Goal: Information Seeking & Learning: Check status

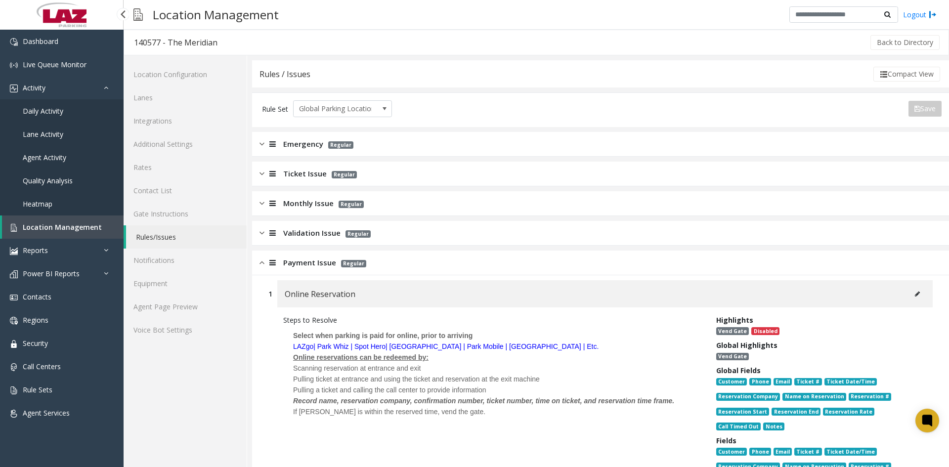
click at [50, 111] on span "Daily Activity" at bounding box center [43, 110] width 41 height 9
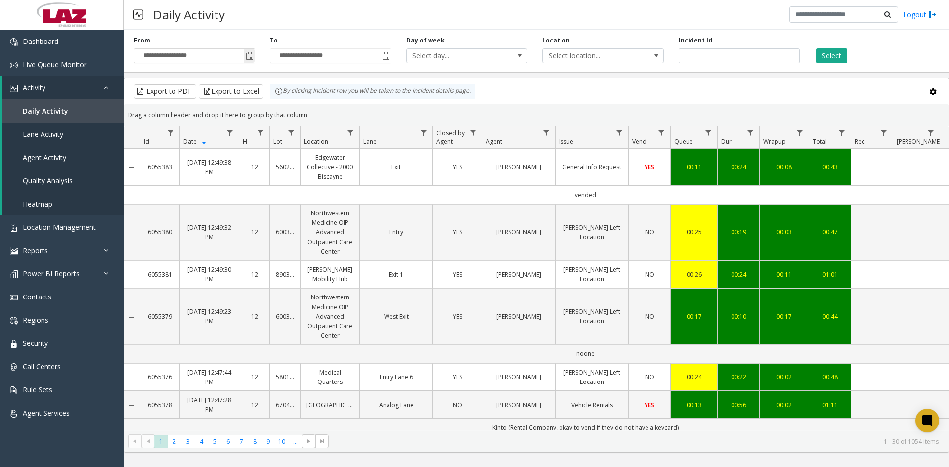
click at [249, 55] on span "Toggle popup" at bounding box center [250, 56] width 8 height 8
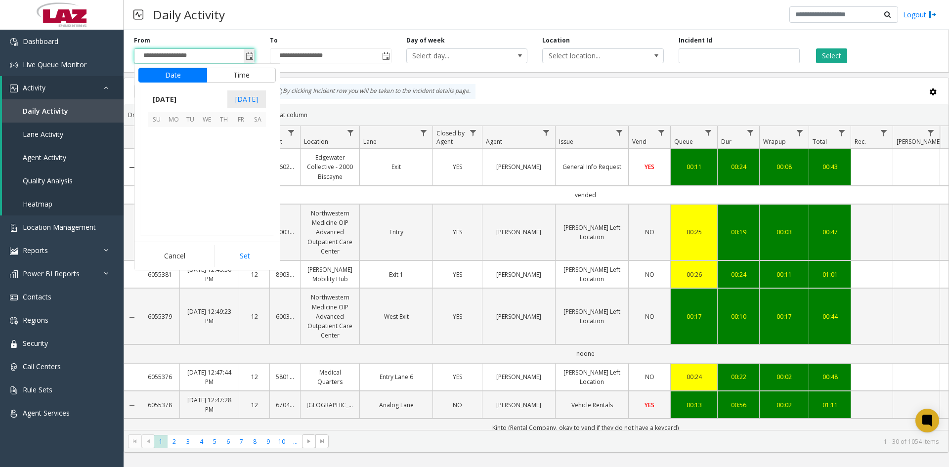
scroll to position [177345, 0]
click at [161, 188] on span "17" at bounding box center [156, 186] width 17 height 17
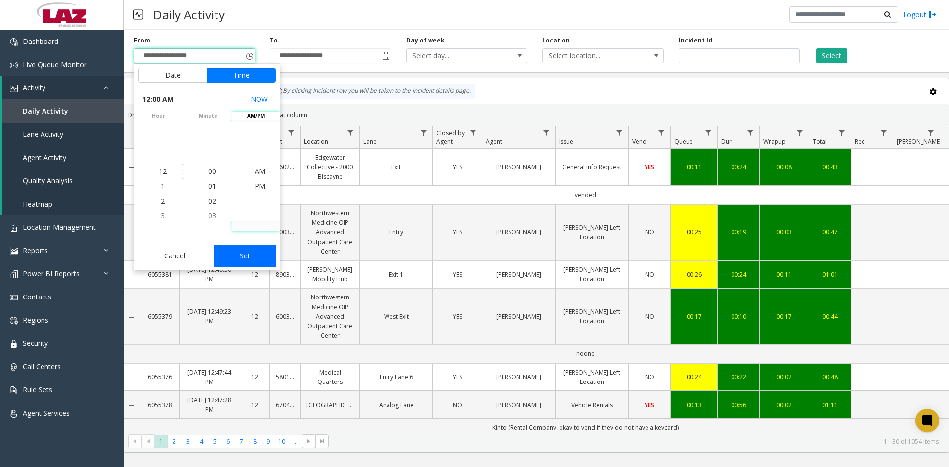
click at [248, 261] on button "Set" at bounding box center [245, 256] width 62 height 22
type input "**********"
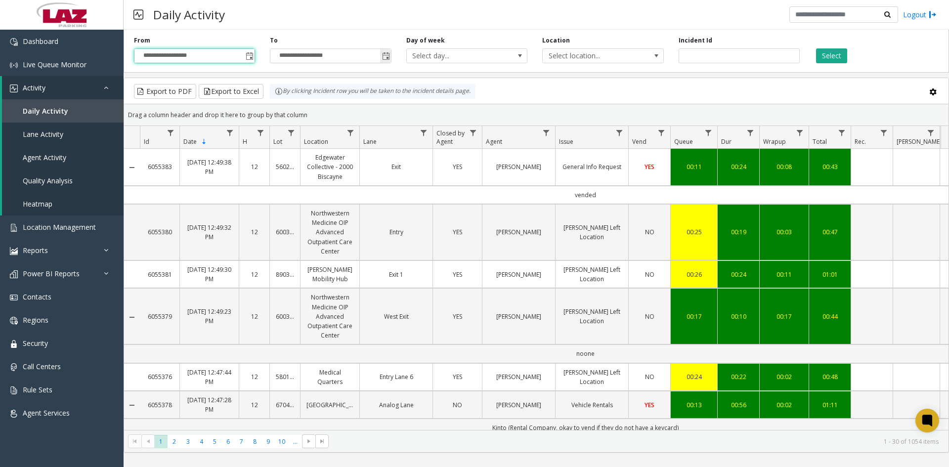
click at [384, 55] on span "Toggle popup" at bounding box center [386, 56] width 8 height 8
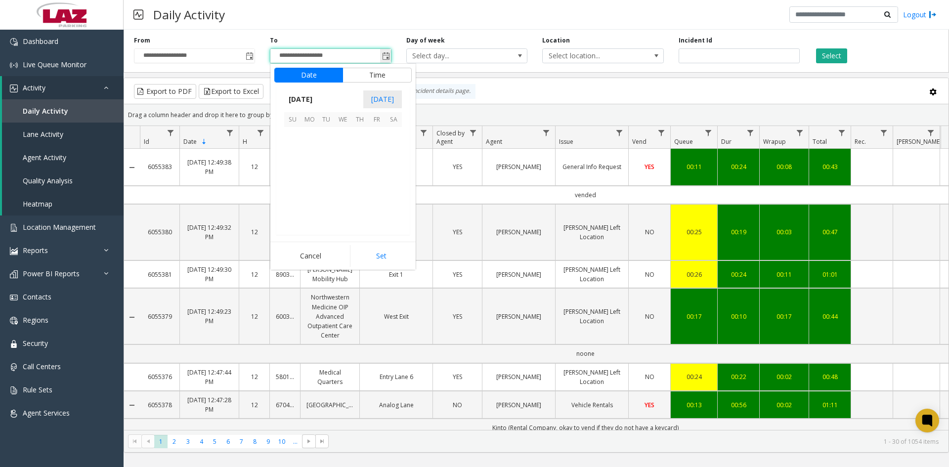
scroll to position [15, 0]
click at [290, 184] on span "17" at bounding box center [292, 186] width 17 height 17
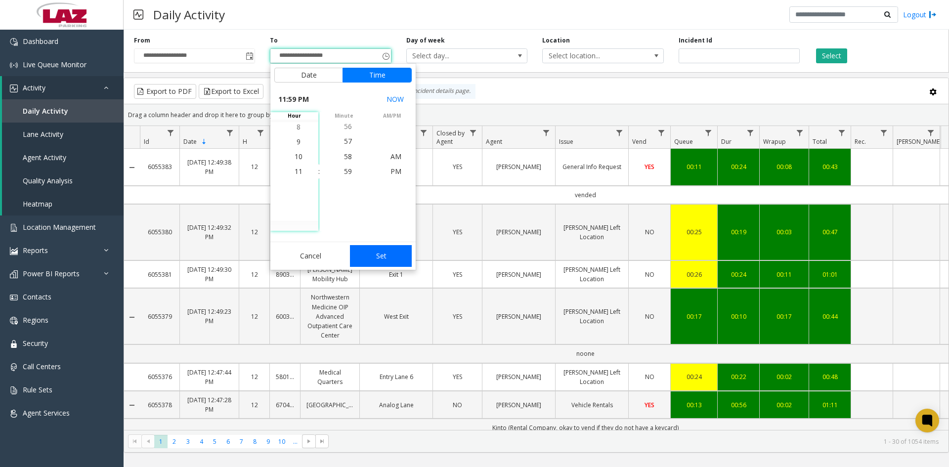
click at [376, 264] on button "Set" at bounding box center [381, 256] width 62 height 22
type input "**********"
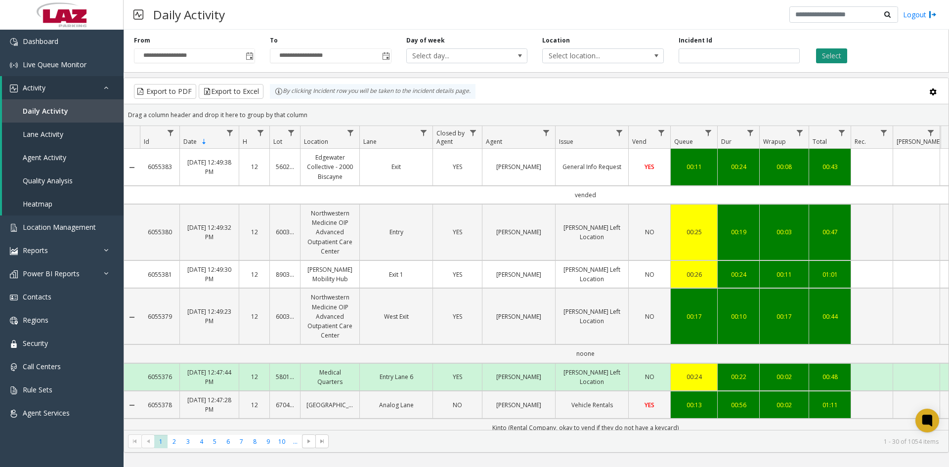
click at [833, 58] on button "Select" at bounding box center [831, 55] width 31 height 15
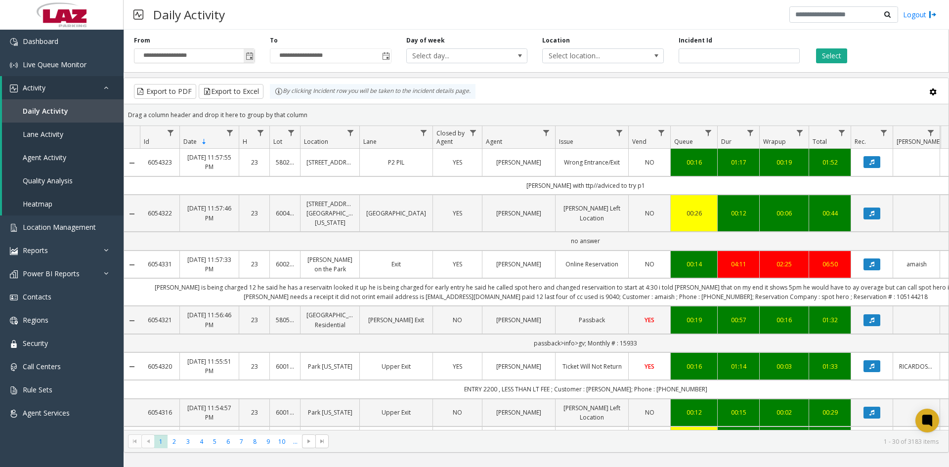
click at [248, 58] on span "Toggle popup" at bounding box center [250, 56] width 8 height 8
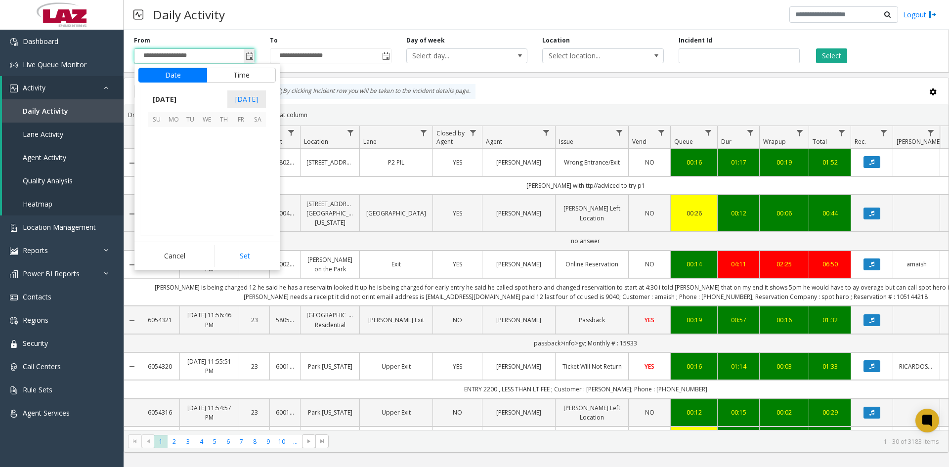
scroll to position [177345, 0]
click at [157, 186] on span "17" at bounding box center [156, 186] width 17 height 17
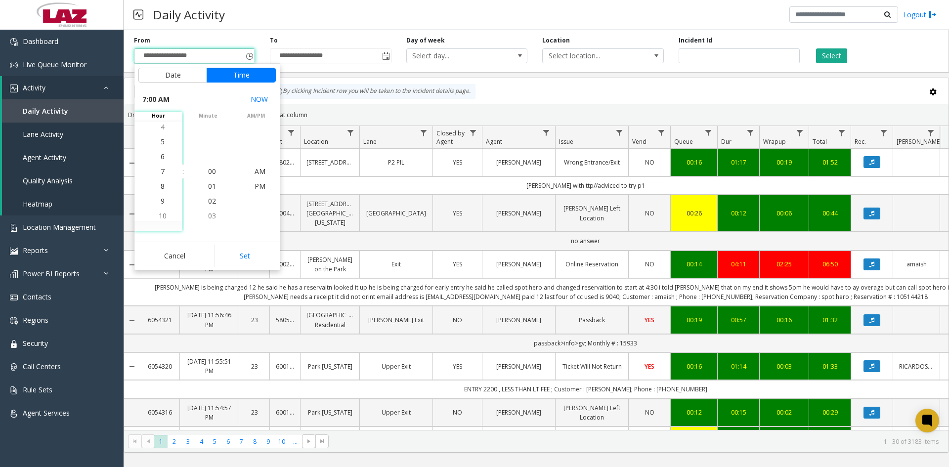
scroll to position [104, 0]
click at [161, 145] on li "5" at bounding box center [162, 141] width 35 height 15
click at [257, 185] on span "PM" at bounding box center [260, 185] width 11 height 9
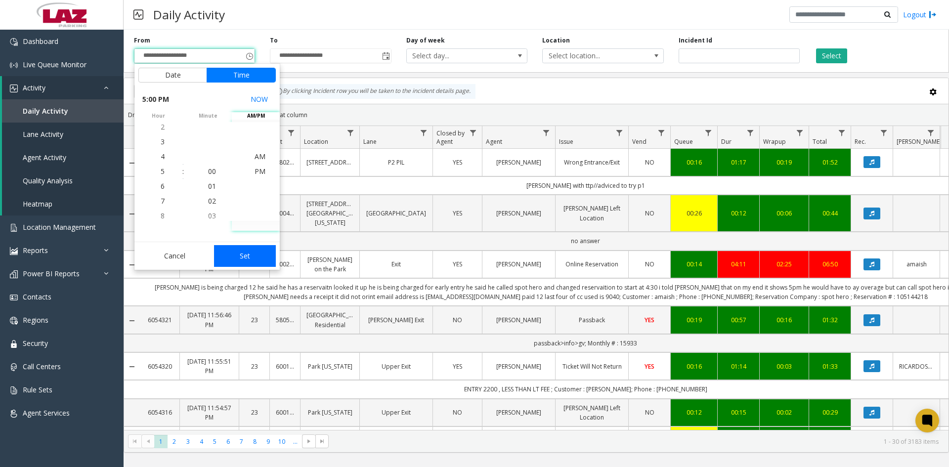
click at [244, 258] on button "Set" at bounding box center [245, 256] width 62 height 22
type input "**********"
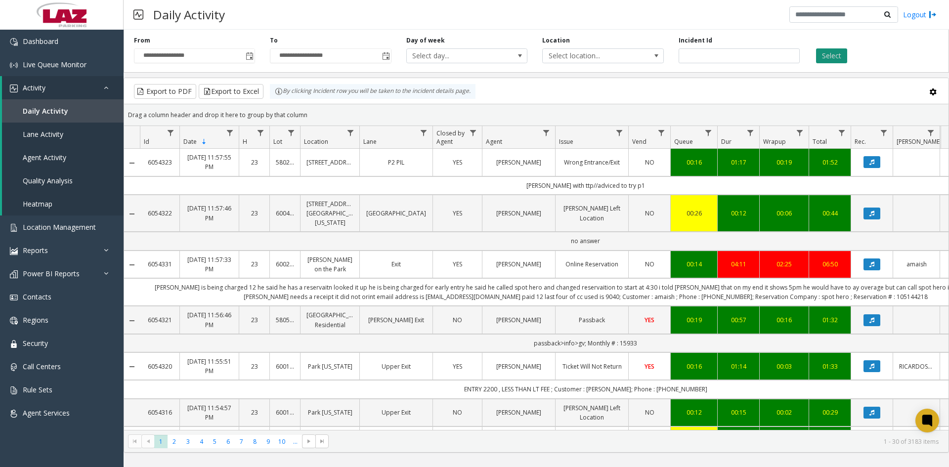
click at [828, 52] on button "Select" at bounding box center [831, 55] width 31 height 15
click at [386, 58] on span "Toggle popup" at bounding box center [386, 56] width 8 height 8
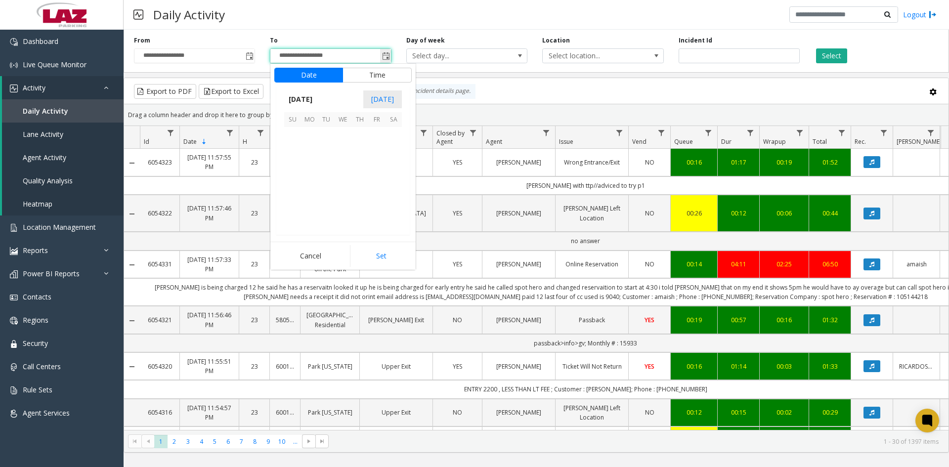
scroll to position [15, 0]
click at [292, 188] on span "17" at bounding box center [292, 186] width 17 height 17
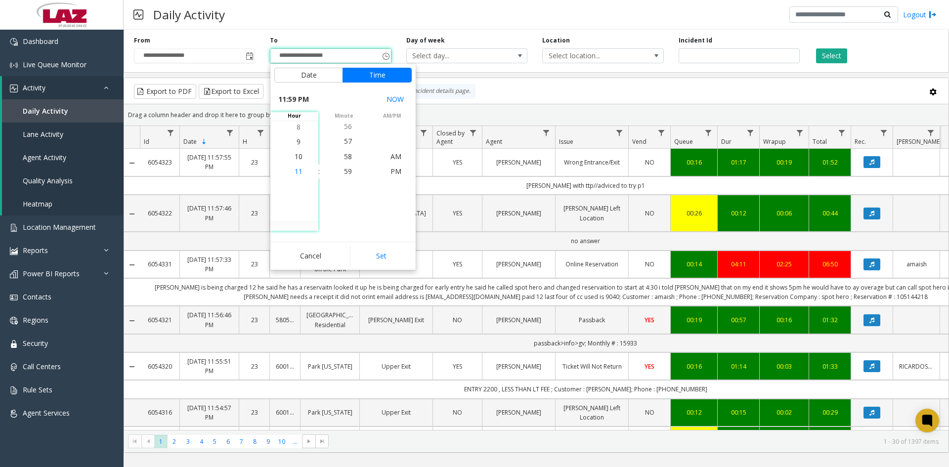
click at [298, 171] on span "11" at bounding box center [299, 171] width 8 height 9
click at [347, 158] on span "30" at bounding box center [348, 156] width 8 height 9
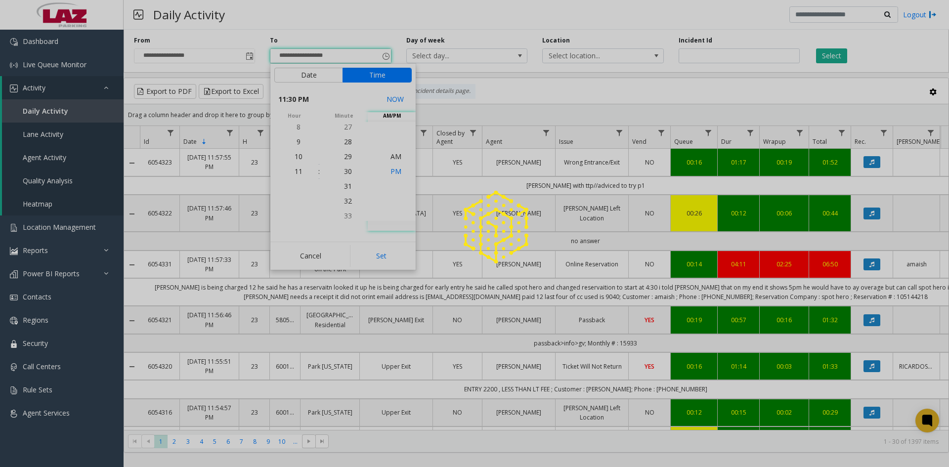
click at [390, 171] on app-root "**********" at bounding box center [474, 233] width 949 height 467
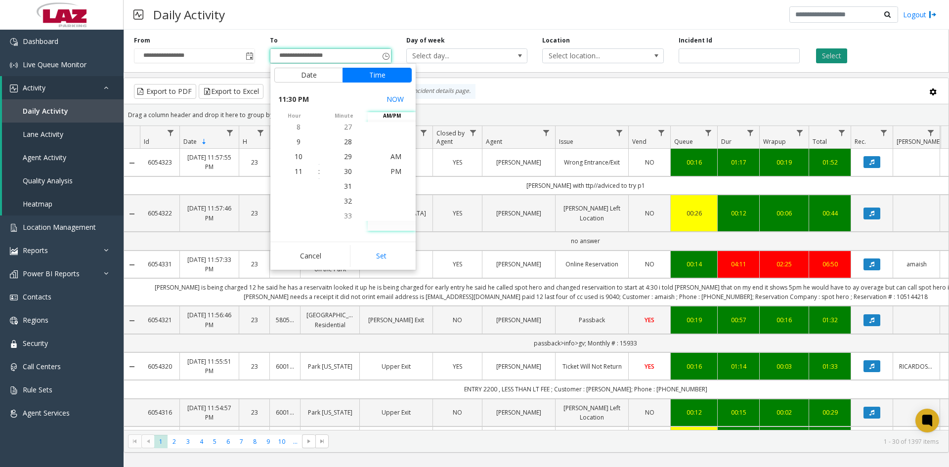
click at [832, 51] on button "Select" at bounding box center [831, 55] width 31 height 15
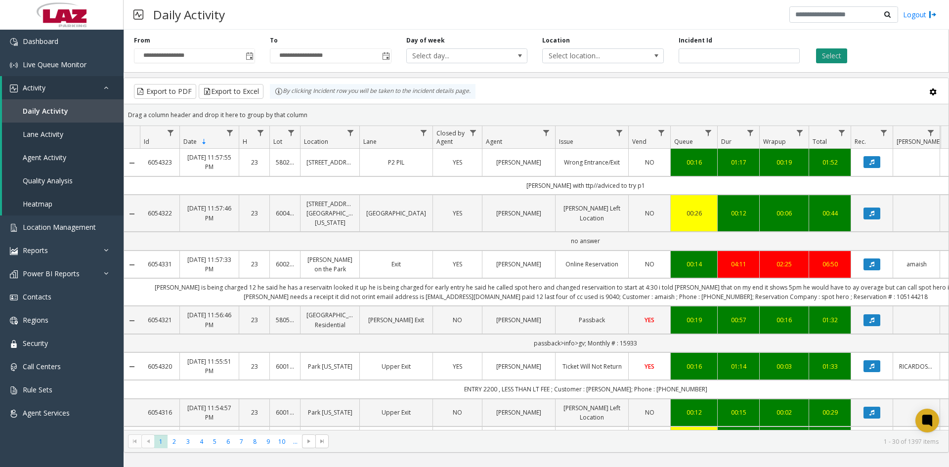
click at [832, 51] on button "Select" at bounding box center [831, 55] width 31 height 15
click at [659, 56] on span at bounding box center [657, 56] width 8 height 8
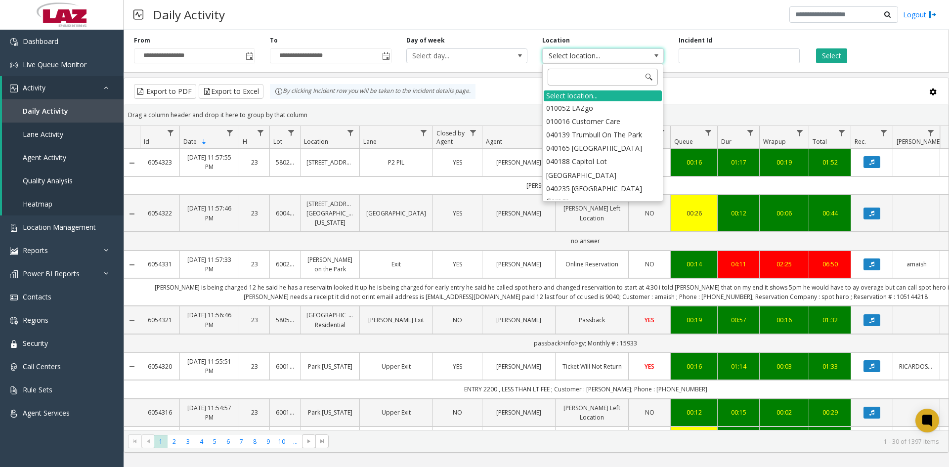
click at [610, 75] on input at bounding box center [603, 77] width 110 height 17
type input "*******"
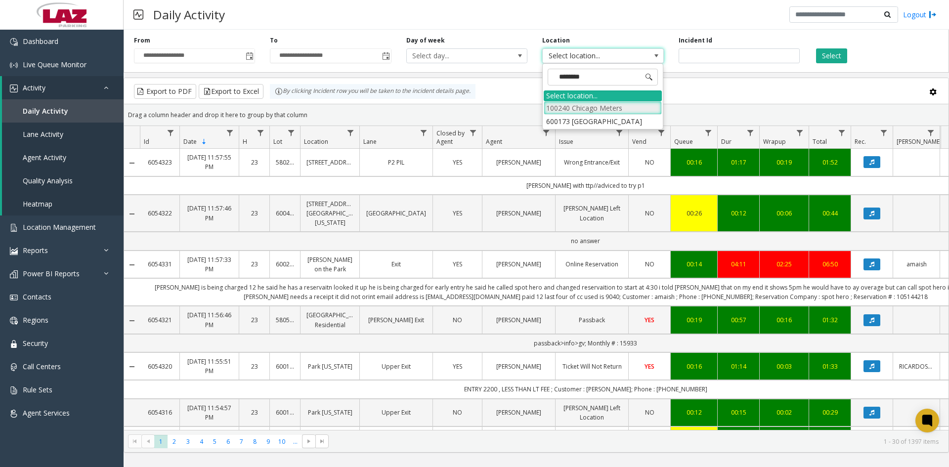
click at [619, 106] on li "100240 Chicago Meters" at bounding box center [603, 107] width 118 height 13
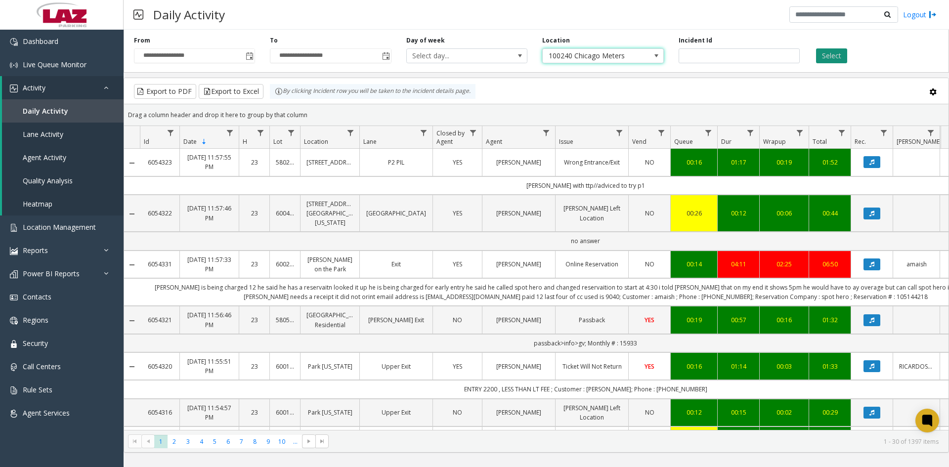
click at [830, 55] on button "Select" at bounding box center [831, 55] width 31 height 15
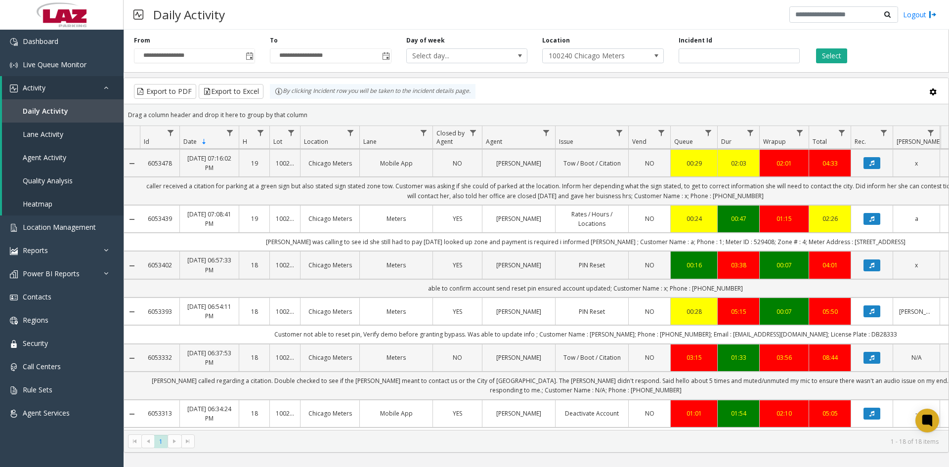
scroll to position [148, 0]
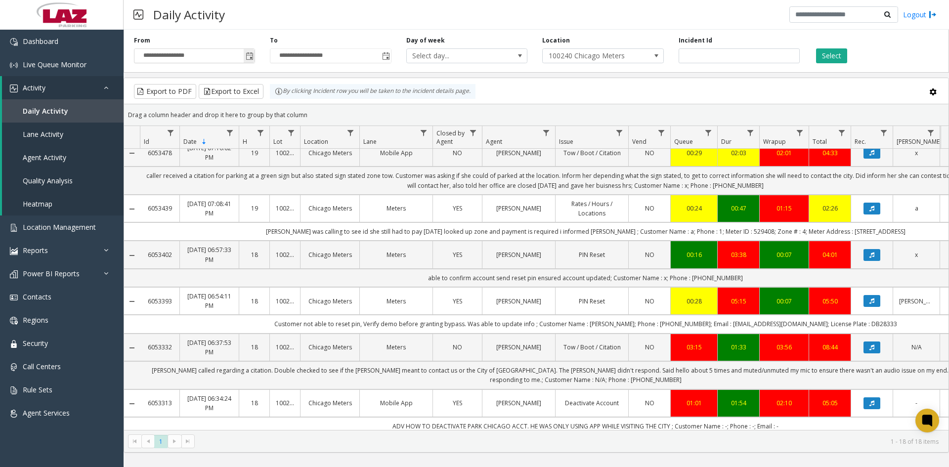
click at [248, 57] on span "Toggle popup" at bounding box center [250, 56] width 8 height 8
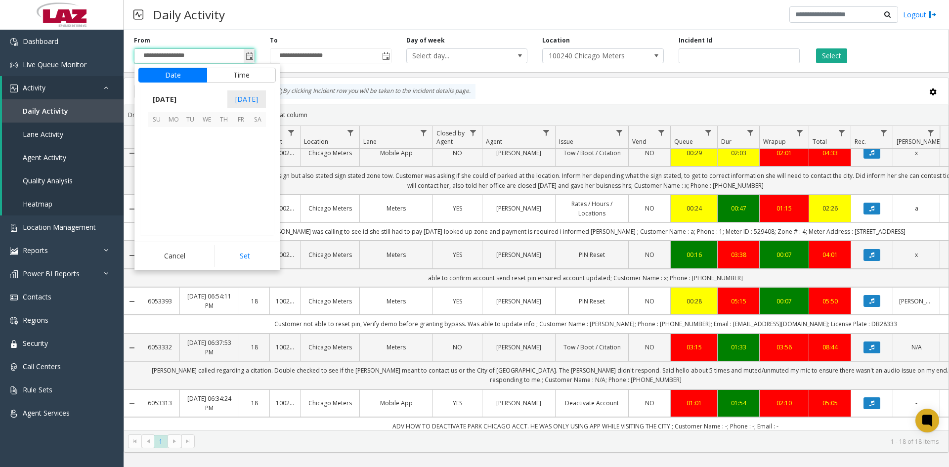
scroll to position [15, 0]
click at [154, 187] on span "17" at bounding box center [156, 186] width 17 height 17
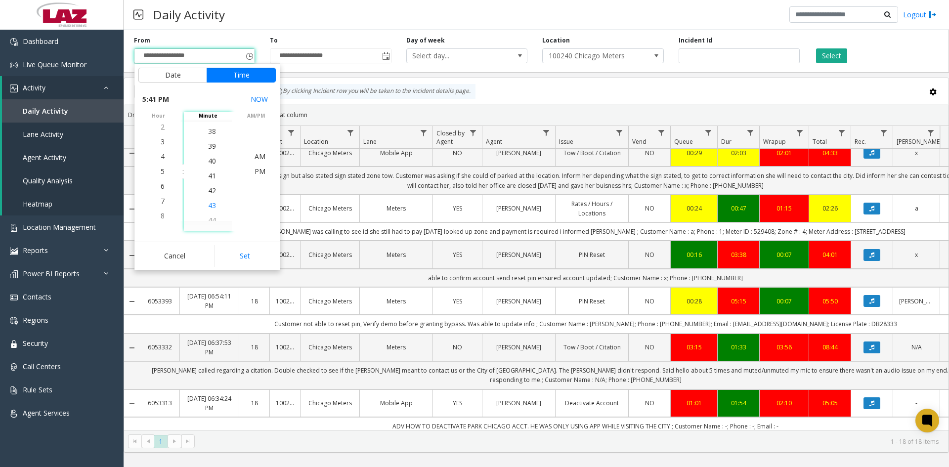
scroll to position [609, 0]
click at [209, 173] on span "41" at bounding box center [212, 170] width 8 height 9
click at [257, 172] on span "PM" at bounding box center [260, 171] width 11 height 9
click at [241, 255] on button "Set" at bounding box center [245, 256] width 62 height 22
type input "**********"
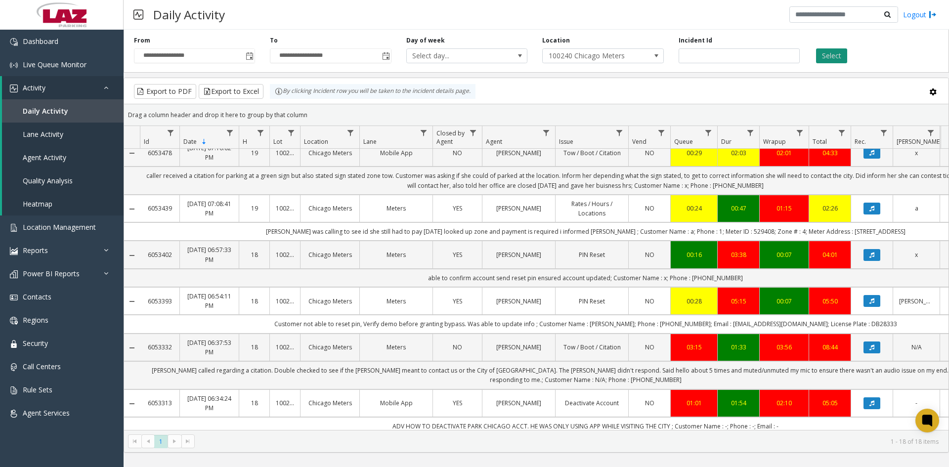
click at [842, 56] on button "Select" at bounding box center [831, 55] width 31 height 15
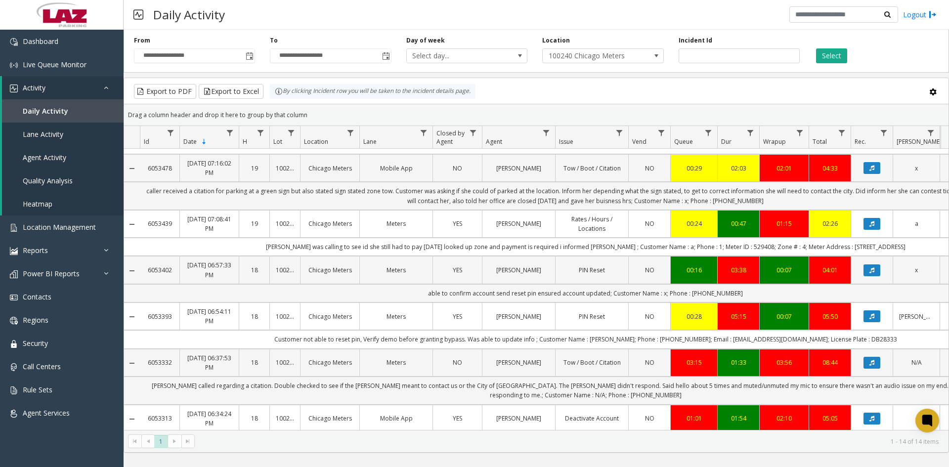
scroll to position [148, 0]
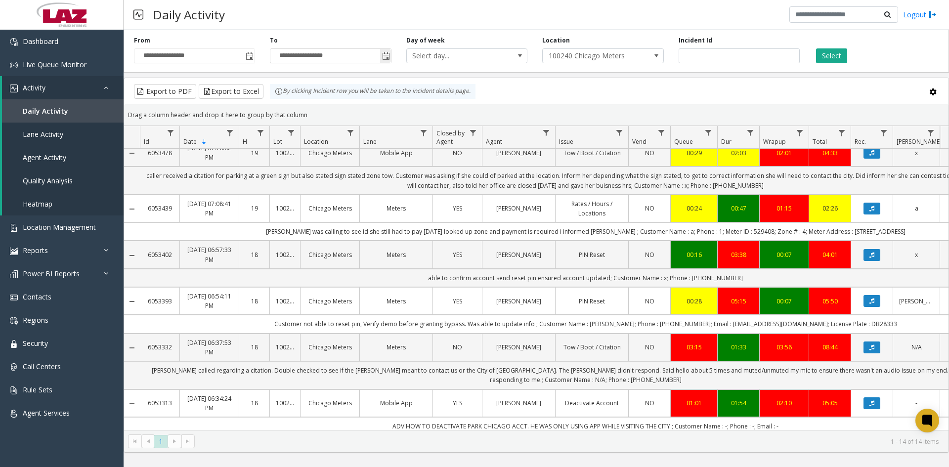
click at [385, 56] on span "Toggle popup" at bounding box center [386, 56] width 8 height 8
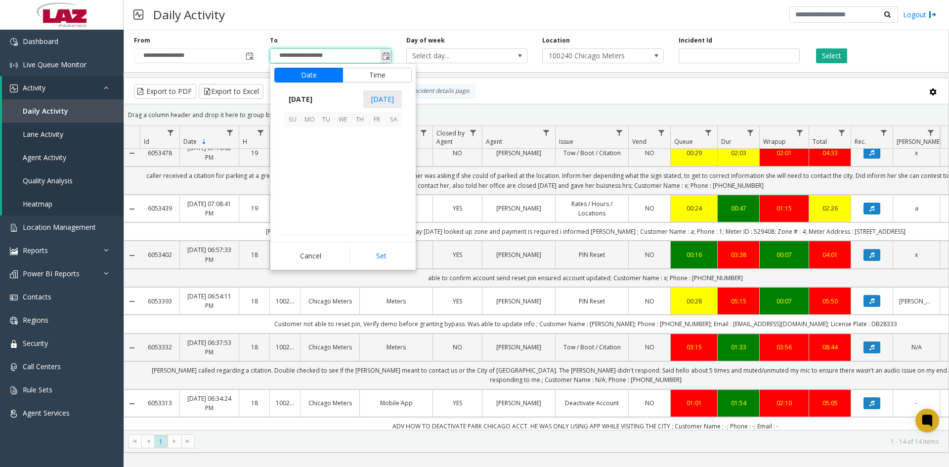
scroll to position [15, 0]
click at [291, 187] on span "17" at bounding box center [292, 186] width 17 height 17
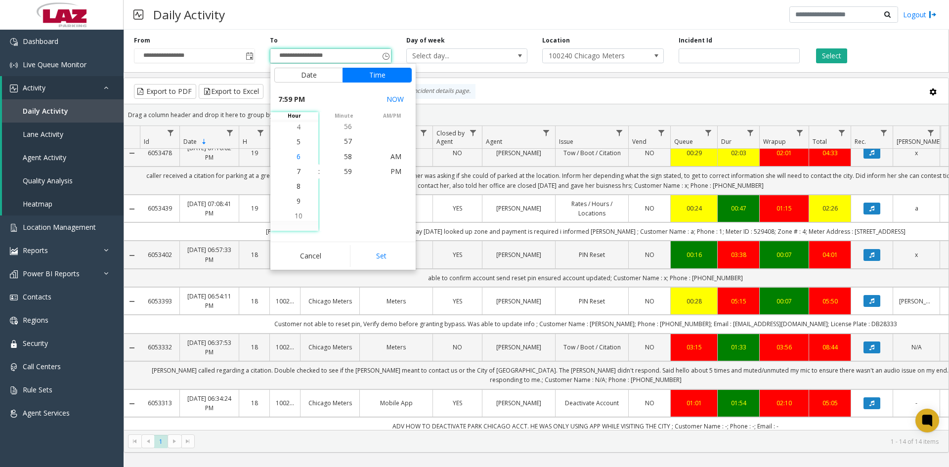
click at [297, 156] on span "6" at bounding box center [299, 156] width 4 height 9
click at [346, 215] on span "43" at bounding box center [348, 215] width 8 height 9
click at [393, 173] on span "PM" at bounding box center [396, 171] width 11 height 9
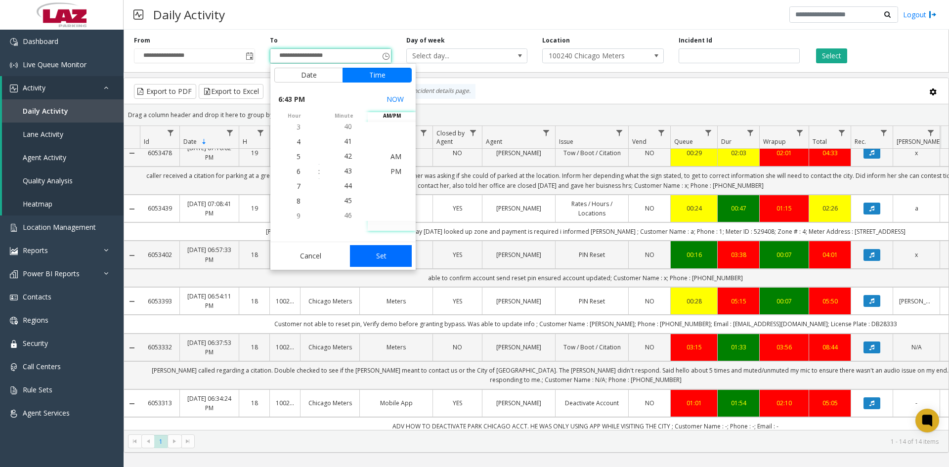
click at [383, 258] on button "Set" at bounding box center [381, 256] width 62 height 22
type input "**********"
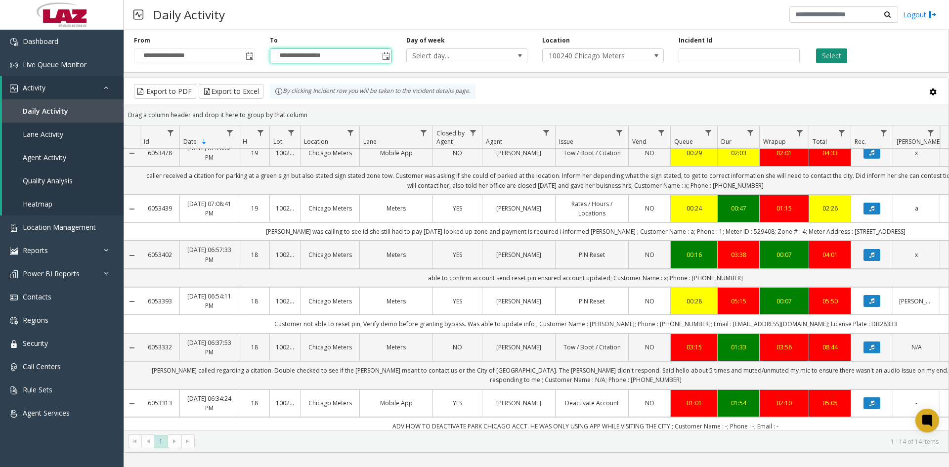
click at [828, 56] on button "Select" at bounding box center [831, 55] width 31 height 15
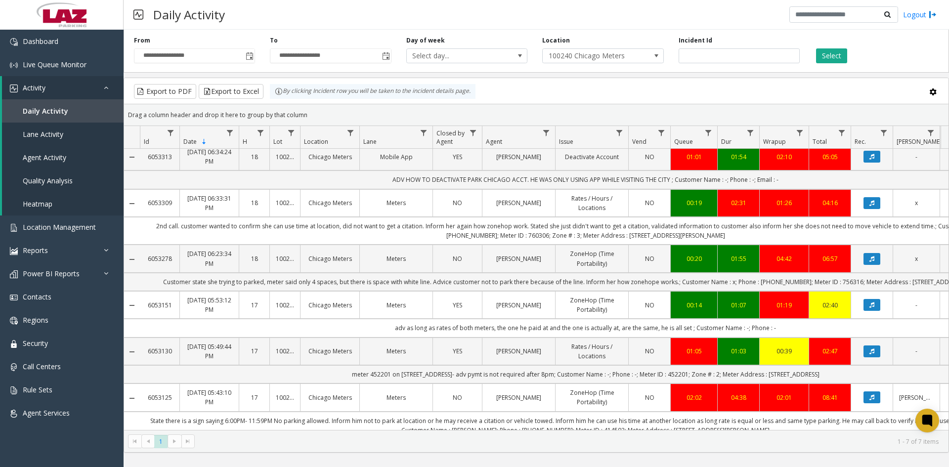
scroll to position [78, 0]
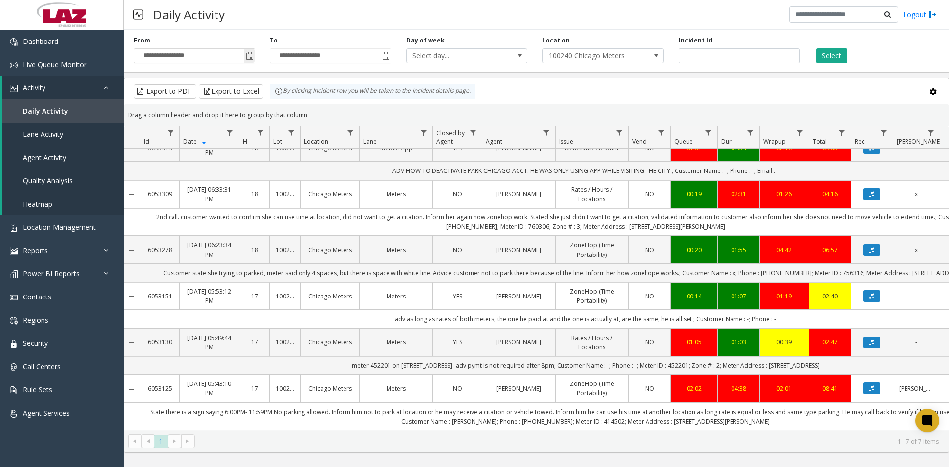
click at [249, 55] on span "Toggle popup" at bounding box center [250, 56] width 8 height 8
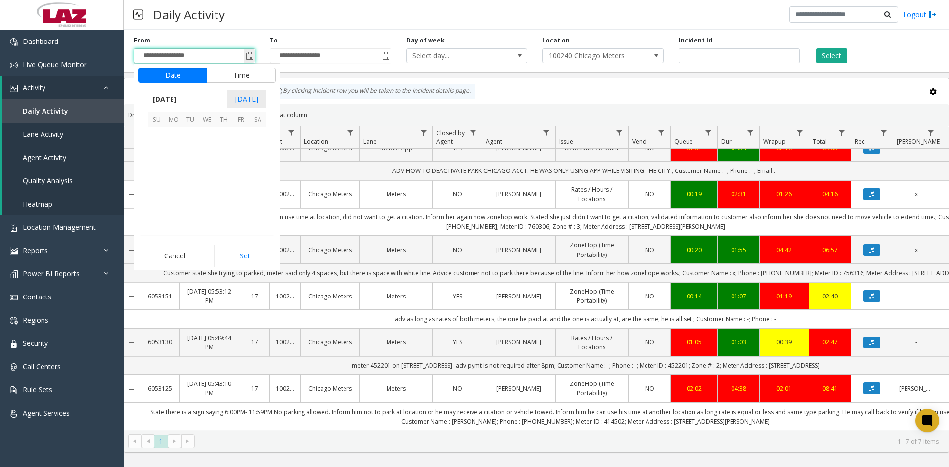
scroll to position [15, 0]
click at [160, 185] on span "17" at bounding box center [156, 186] width 17 height 17
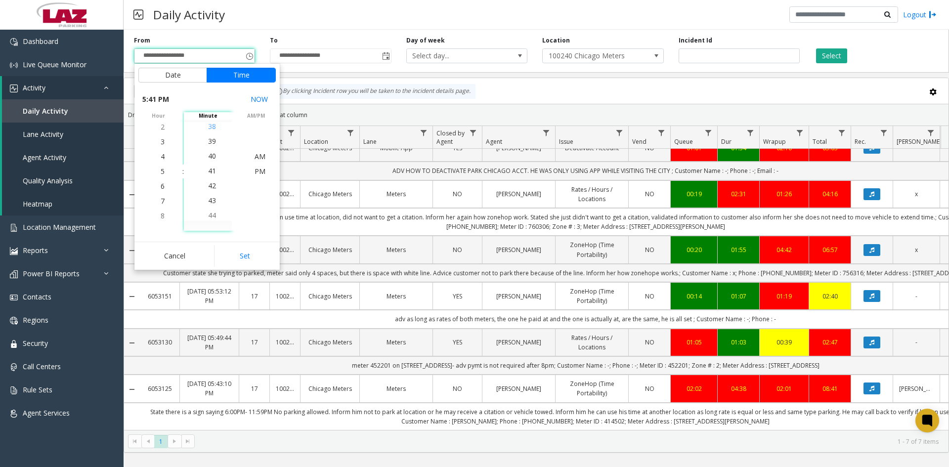
click at [208, 127] on span "38" at bounding box center [212, 126] width 8 height 9
click at [258, 170] on span "PM" at bounding box center [260, 171] width 11 height 9
click at [253, 256] on button "Set" at bounding box center [245, 256] width 62 height 22
type input "**********"
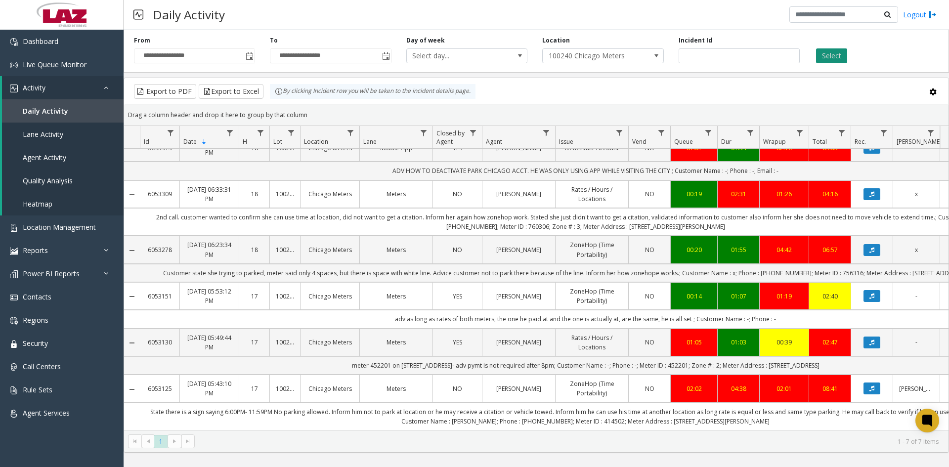
click at [837, 54] on button "Select" at bounding box center [831, 55] width 31 height 15
click at [61, 228] on span "Location Management" at bounding box center [59, 227] width 73 height 9
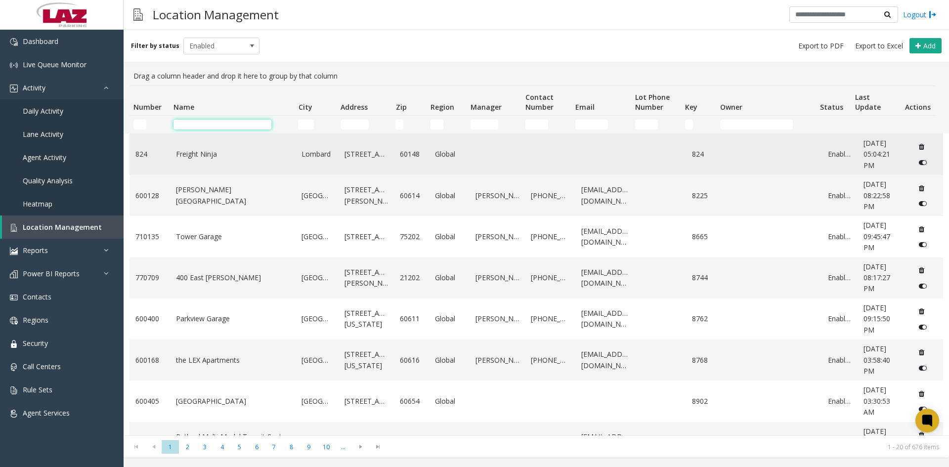
drag, startPoint x: 220, startPoint y: 123, endPoint x: 555, endPoint y: 142, distance: 335.8
click at [220, 123] on input "Name Filter" at bounding box center [223, 125] width 98 height 10
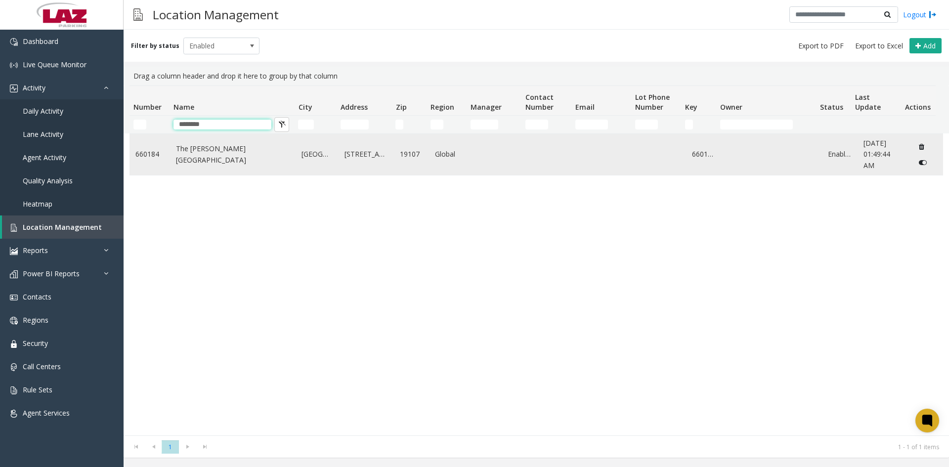
type input "********"
click at [232, 155] on link "The Wanamaker Building" at bounding box center [233, 154] width 114 height 22
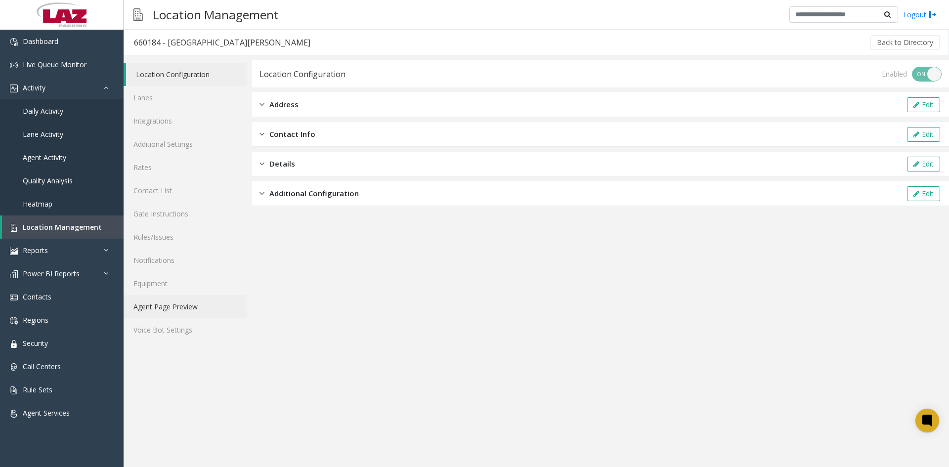
click at [156, 307] on link "Agent Page Preview" at bounding box center [185, 306] width 123 height 23
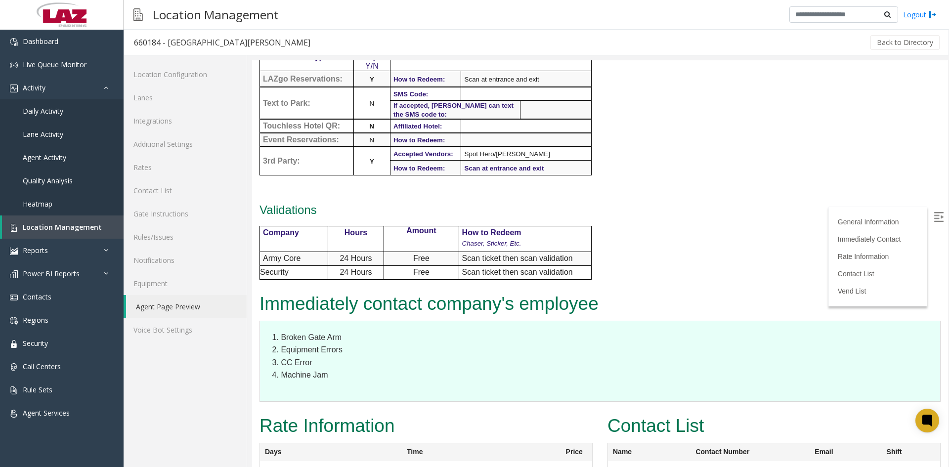
scroll to position [692, 0]
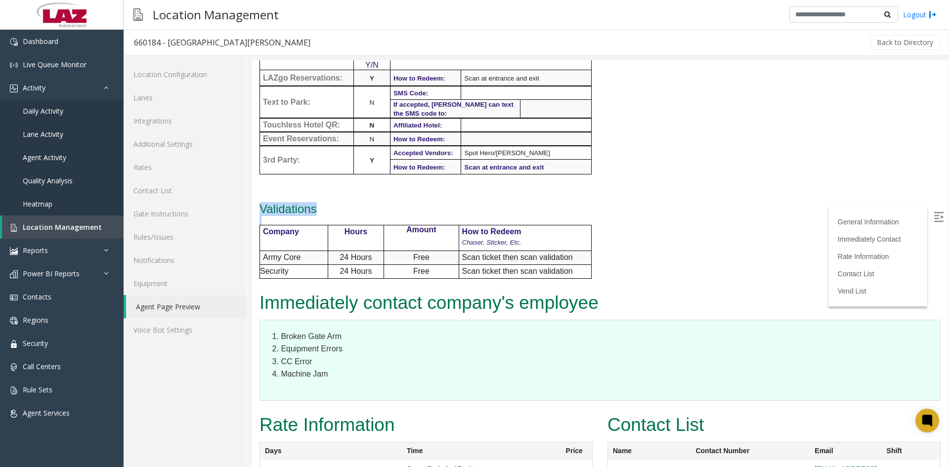
drag, startPoint x: 262, startPoint y: 174, endPoint x: 606, endPoint y: 251, distance: 352.6
copy div "Validations"
click at [157, 237] on link "Rules/Issues" at bounding box center [185, 236] width 123 height 23
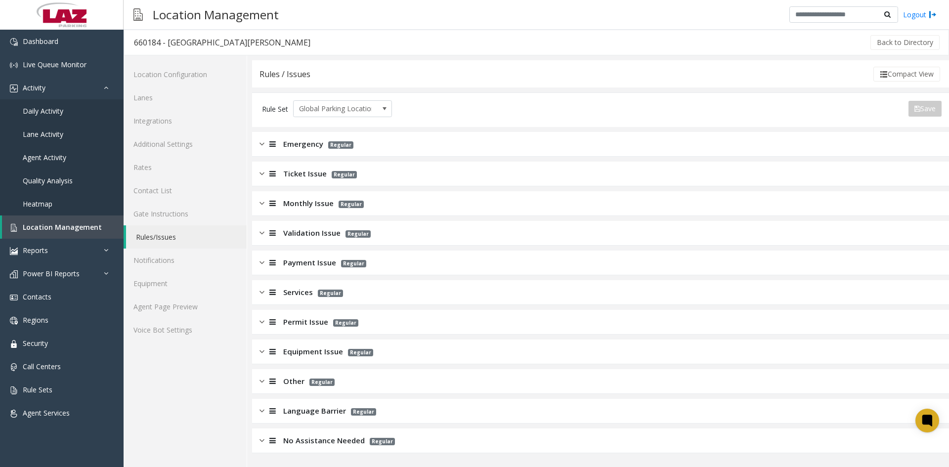
click at [264, 262] on img at bounding box center [262, 262] width 5 height 11
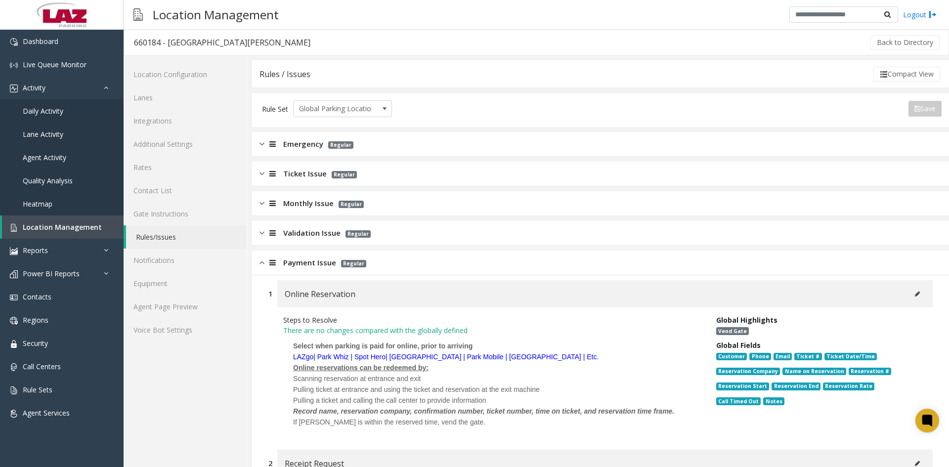
click at [262, 234] on img at bounding box center [262, 232] width 5 height 11
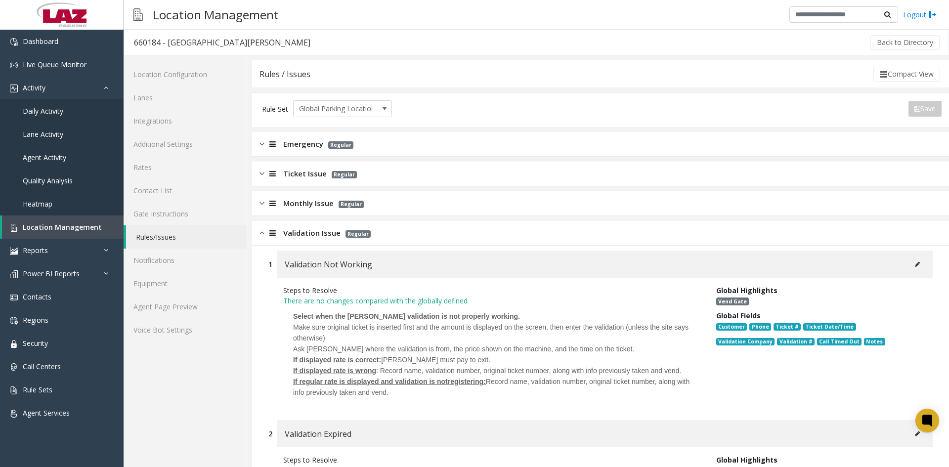
drag, startPoint x: 281, startPoint y: 285, endPoint x: 558, endPoint y: 400, distance: 299.5
click at [558, 400] on div "Steps to Resolve There are no changes compared with the globally defined Select…" at bounding box center [492, 344] width 433 height 118
copy div "Steps to Resolve There are no changes compared with the globally defined Select…"
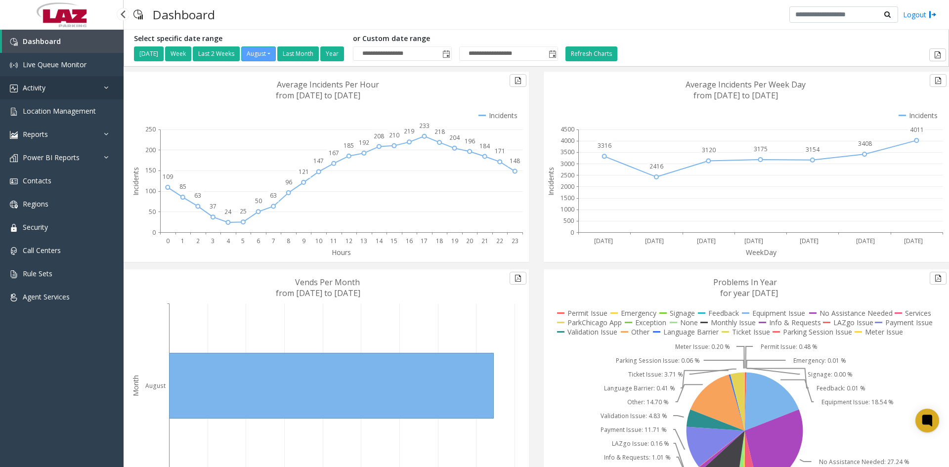
click at [45, 89] on span "Activity" at bounding box center [34, 87] width 23 height 9
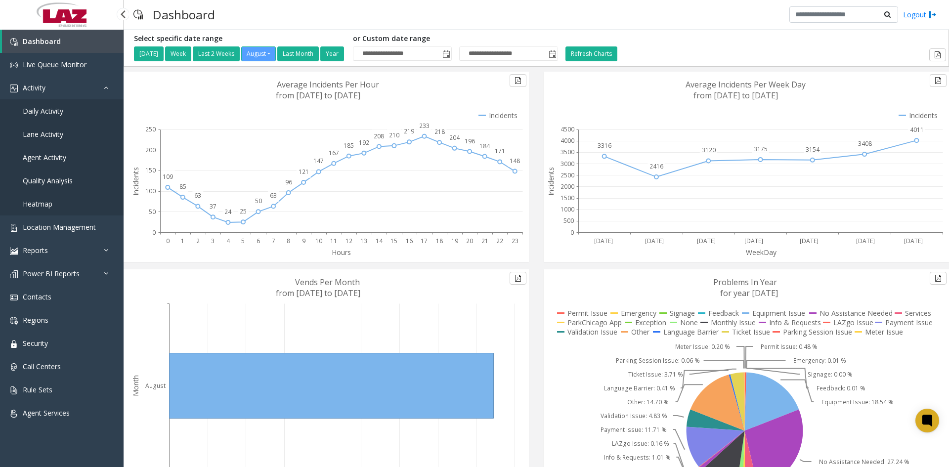
click at [44, 111] on span "Daily Activity" at bounding box center [43, 110] width 41 height 9
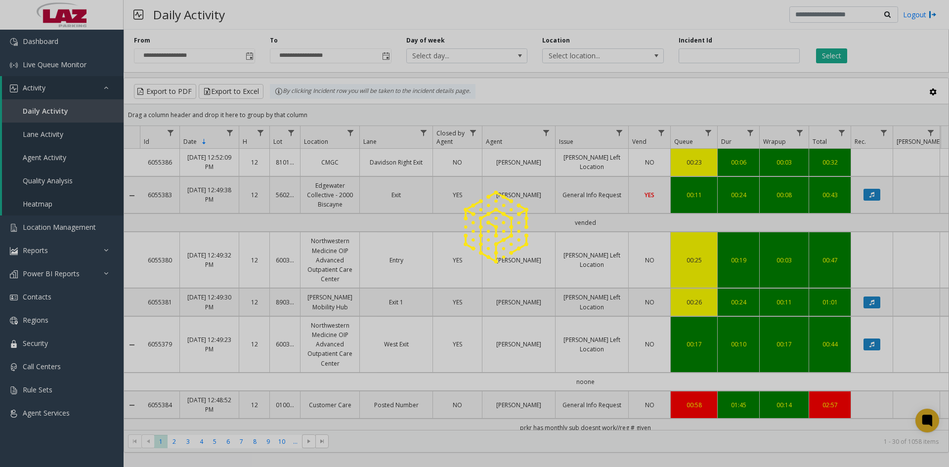
click at [250, 56] on div at bounding box center [474, 233] width 949 height 467
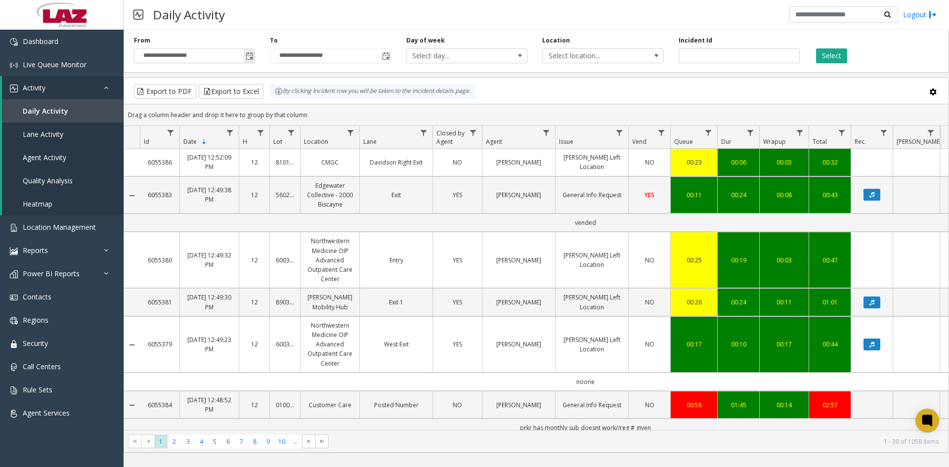
click at [250, 56] on span "Toggle popup" at bounding box center [250, 56] width 8 height 8
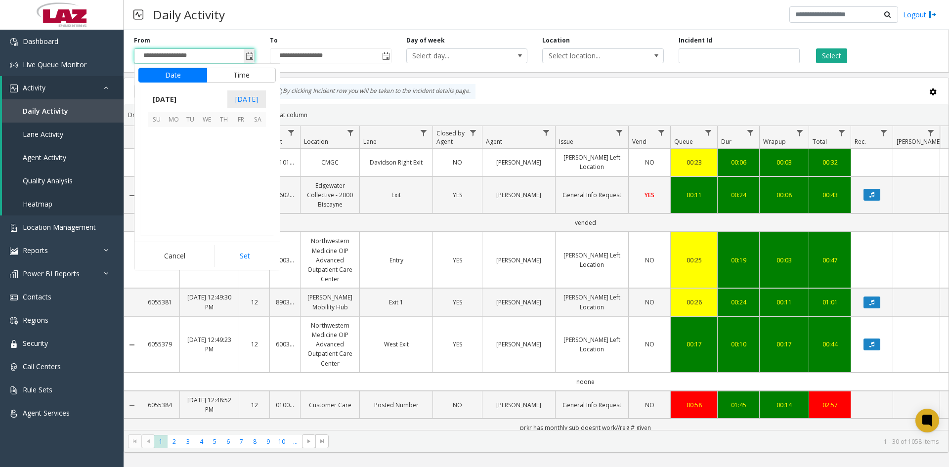
scroll to position [177345, 0]
click at [157, 187] on span "17" at bounding box center [156, 186] width 17 height 17
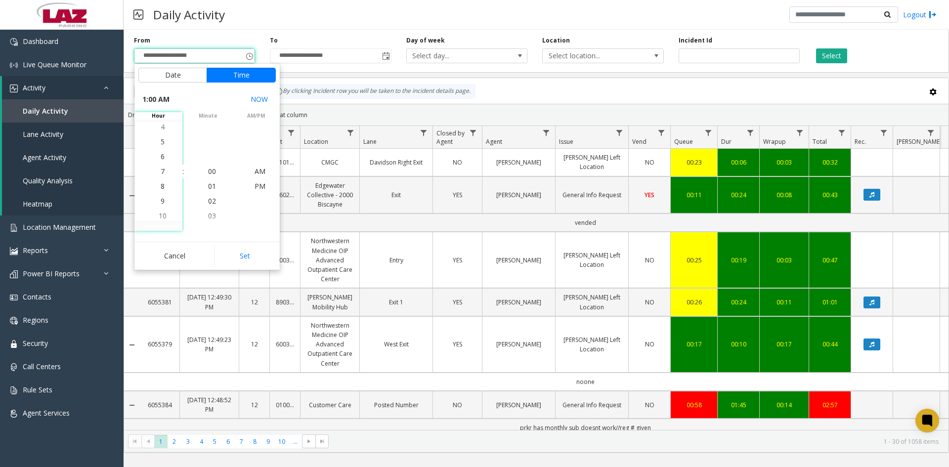
scroll to position [119, 0]
click at [164, 127] on li "5" at bounding box center [162, 127] width 35 height 15
click at [209, 141] on span "41" at bounding box center [212, 140] width 8 height 9
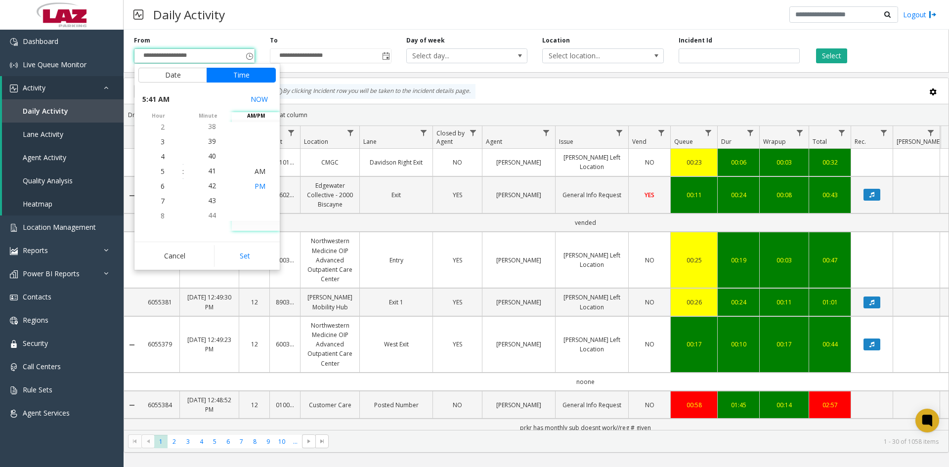
click at [264, 187] on li "PM" at bounding box center [260, 186] width 35 height 15
click at [242, 254] on button "Set" at bounding box center [245, 256] width 62 height 22
type input "**********"
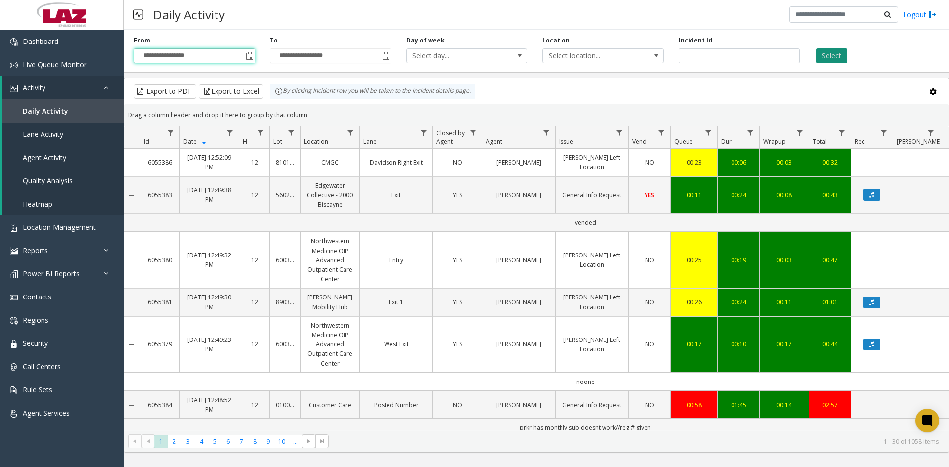
click at [841, 53] on button "Select" at bounding box center [831, 55] width 31 height 15
click at [383, 52] on span "Toggle popup" at bounding box center [386, 56] width 8 height 8
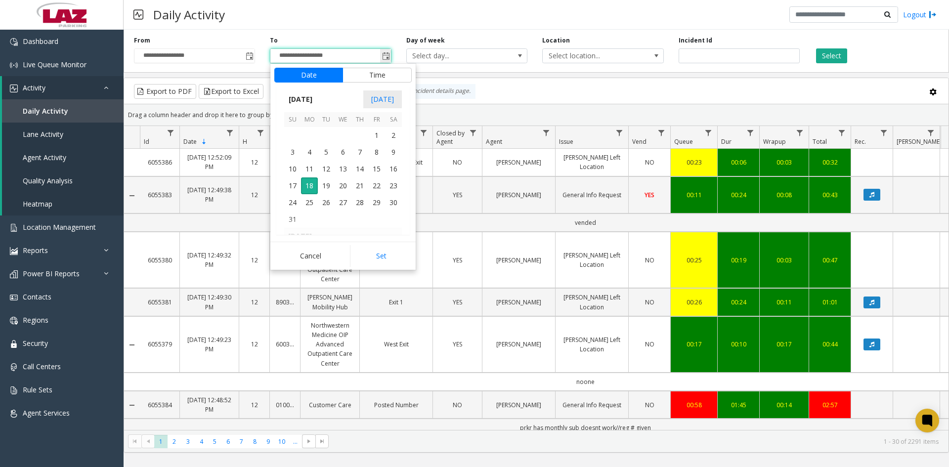
scroll to position [15, 0]
click at [293, 182] on span "17" at bounding box center [292, 186] width 17 height 17
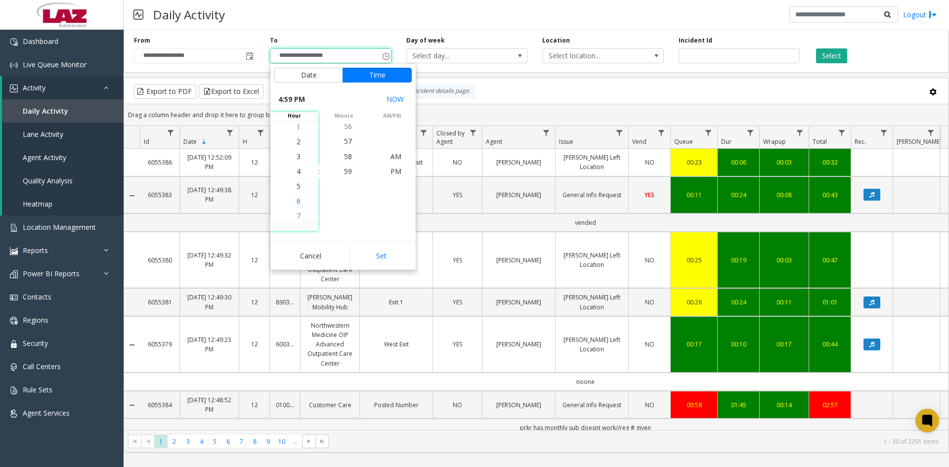
click at [297, 201] on span "6" at bounding box center [299, 200] width 4 height 9
click at [345, 188] on span "43" at bounding box center [348, 185] width 8 height 9
click at [391, 171] on span "PM" at bounding box center [396, 171] width 11 height 9
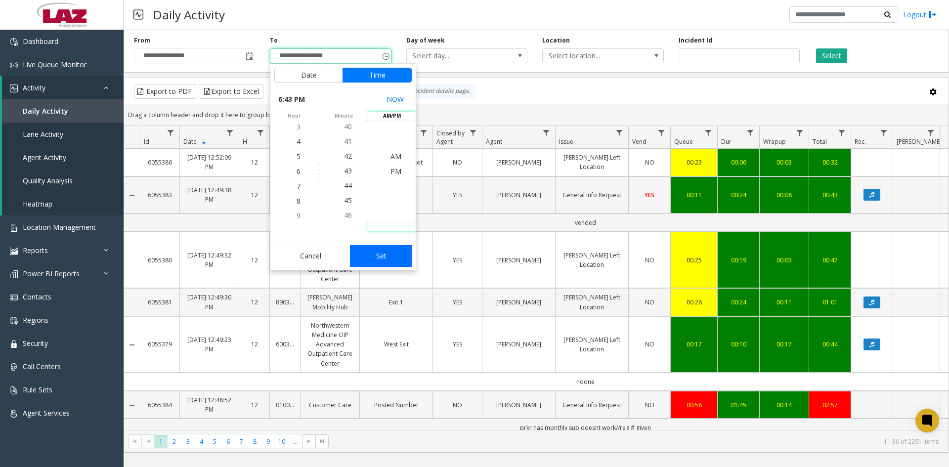
click at [373, 260] on button "Set" at bounding box center [381, 256] width 62 height 22
type input "**********"
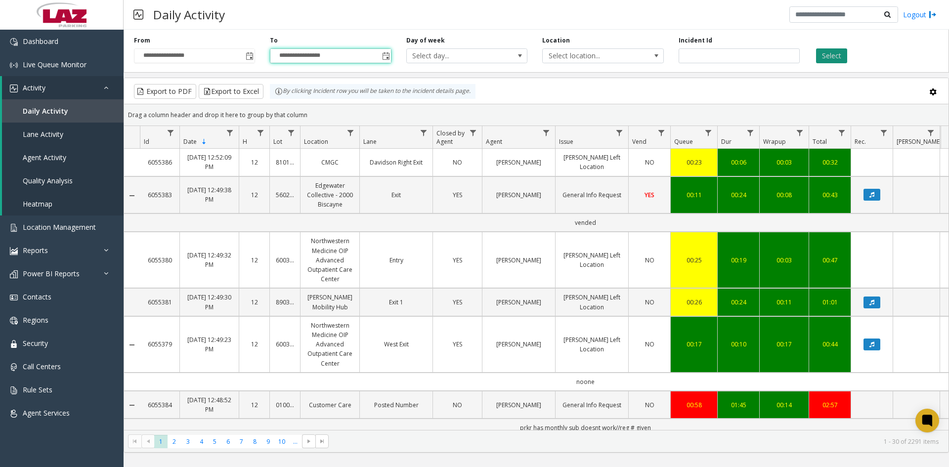
click at [830, 56] on button "Select" at bounding box center [831, 55] width 31 height 15
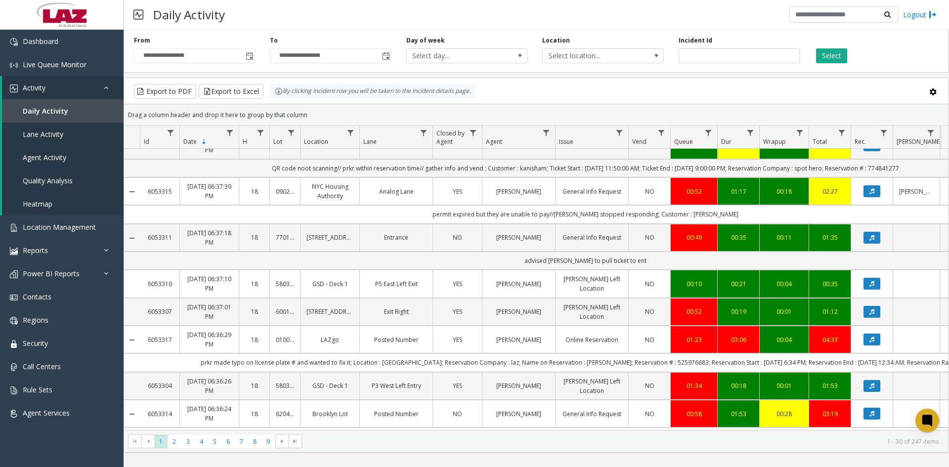
scroll to position [931, 0]
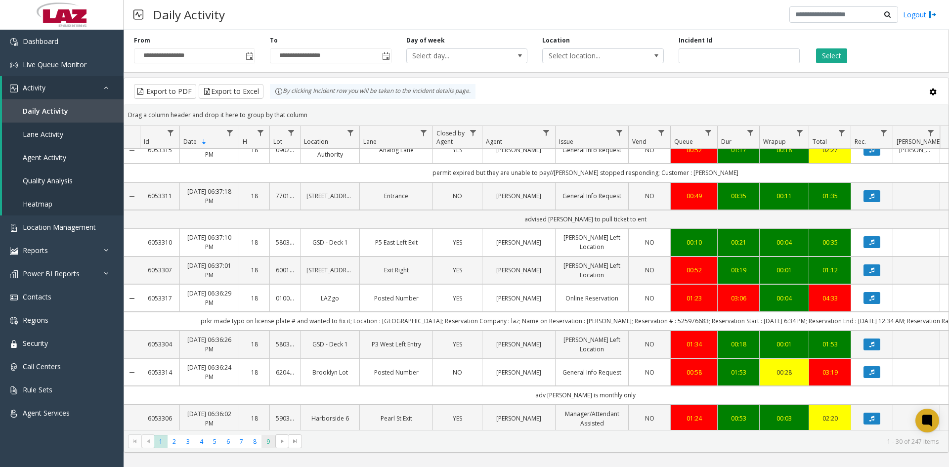
click at [265, 445] on span "9" at bounding box center [268, 441] width 13 height 13
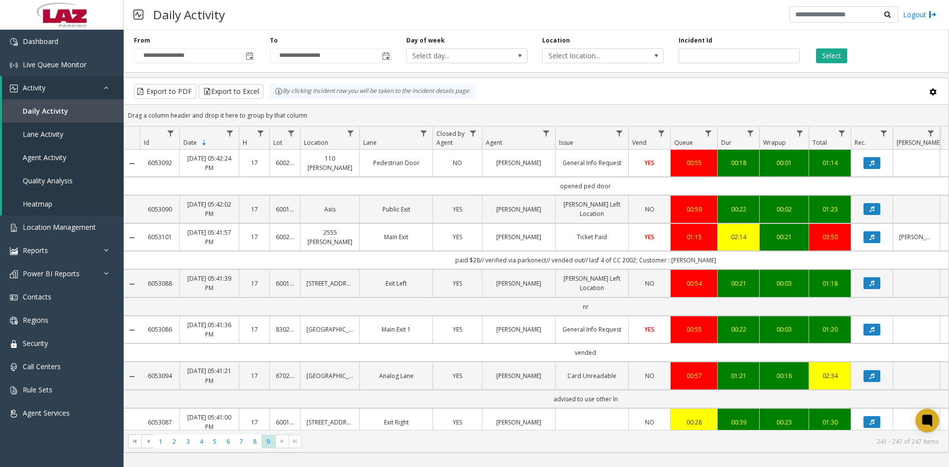
click at [521, 351] on td "vended" at bounding box center [586, 353] width 892 height 18
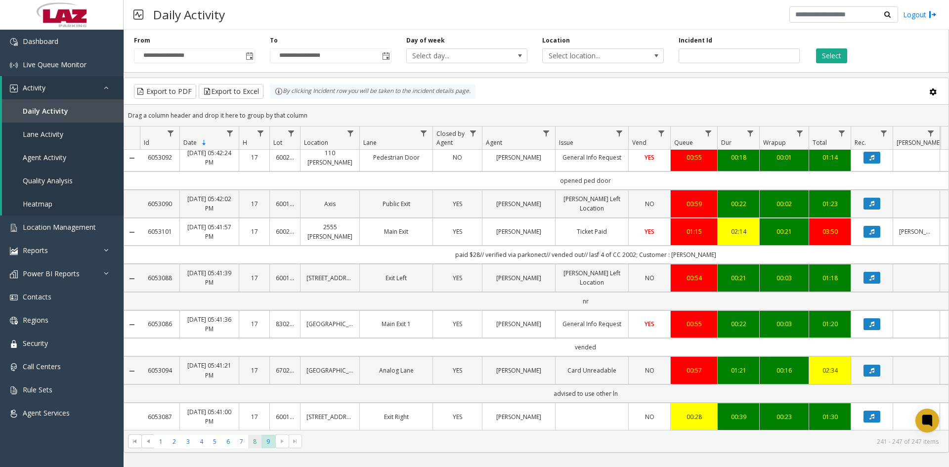
click at [256, 445] on span "8" at bounding box center [254, 441] width 13 height 13
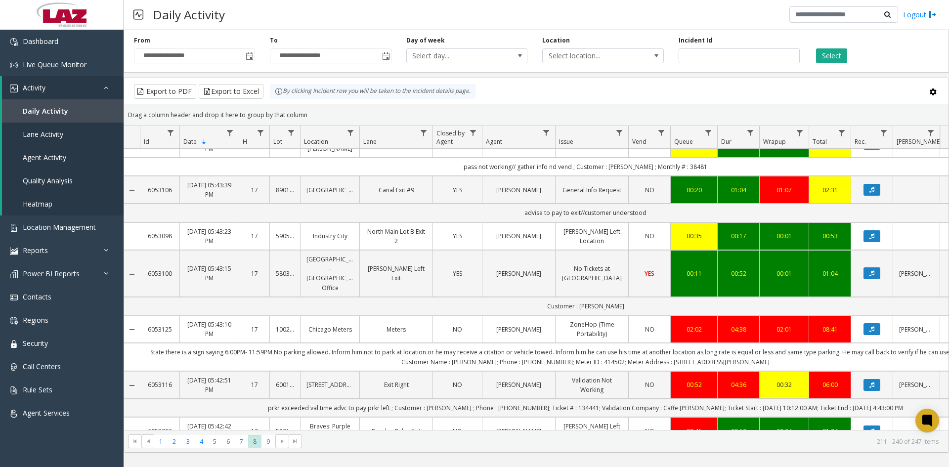
scroll to position [959, 0]
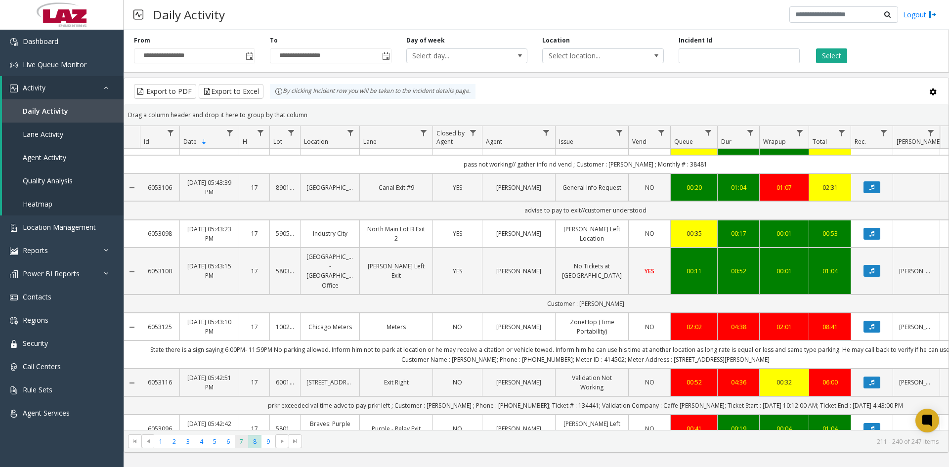
click at [243, 443] on span "7" at bounding box center [241, 441] width 13 height 13
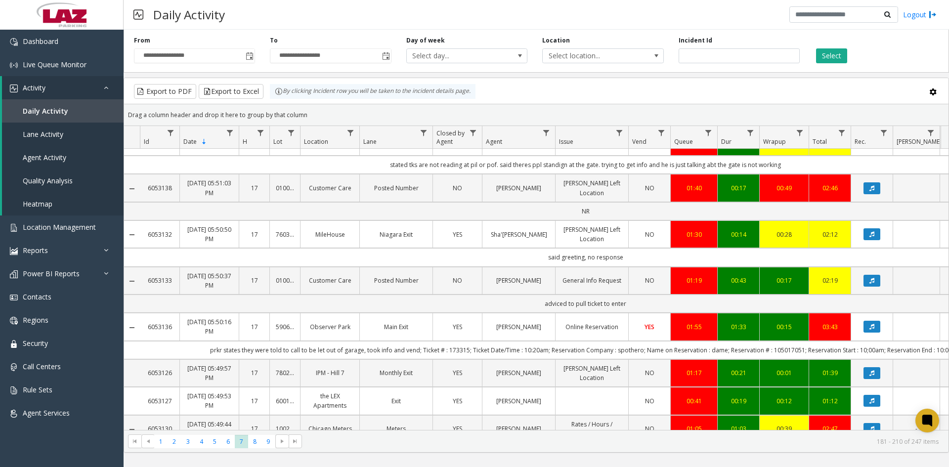
scroll to position [976, 0]
